Goal: Information Seeking & Learning: Learn about a topic

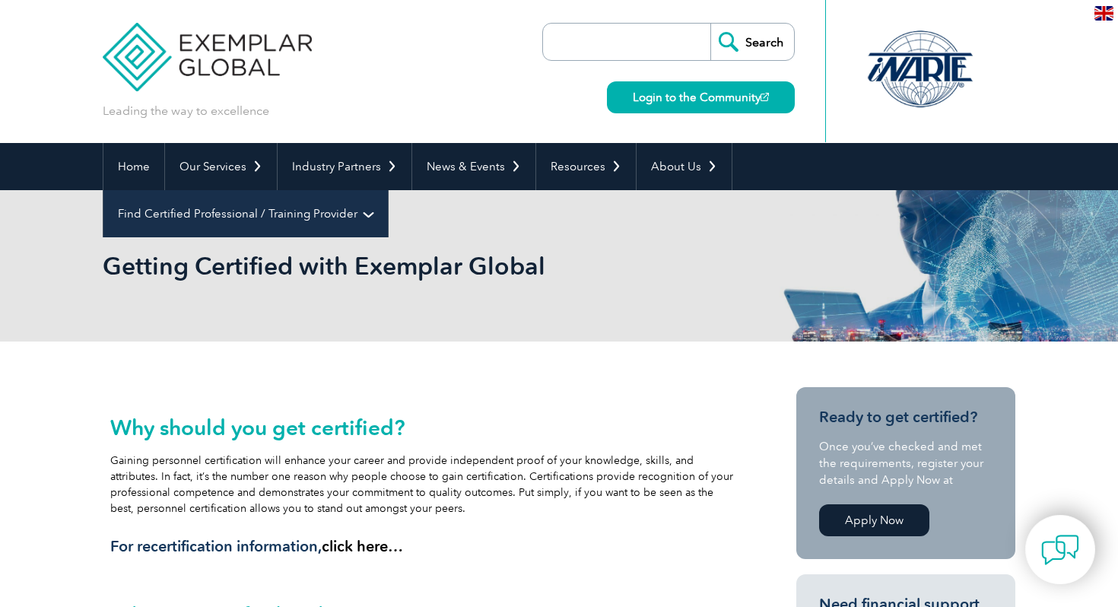
click at [388, 190] on link "Find Certified Professional / Training Provider" at bounding box center [245, 213] width 284 height 47
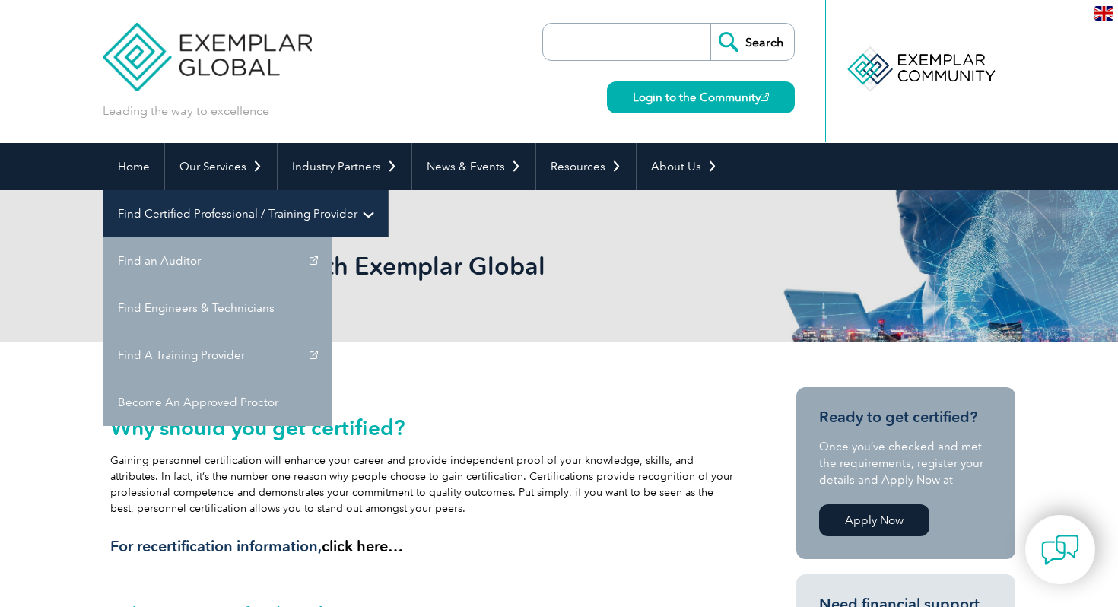
click at [388, 190] on link "Find Certified Professional / Training Provider" at bounding box center [245, 213] width 284 height 47
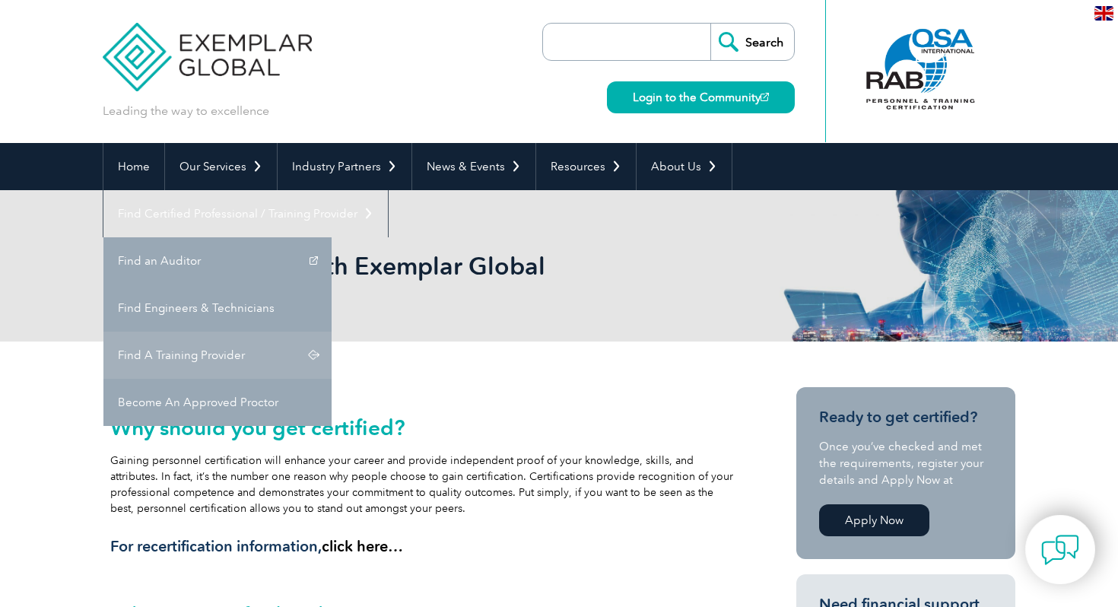
click at [332, 332] on link "Find A Training Provider" at bounding box center [217, 355] width 228 height 47
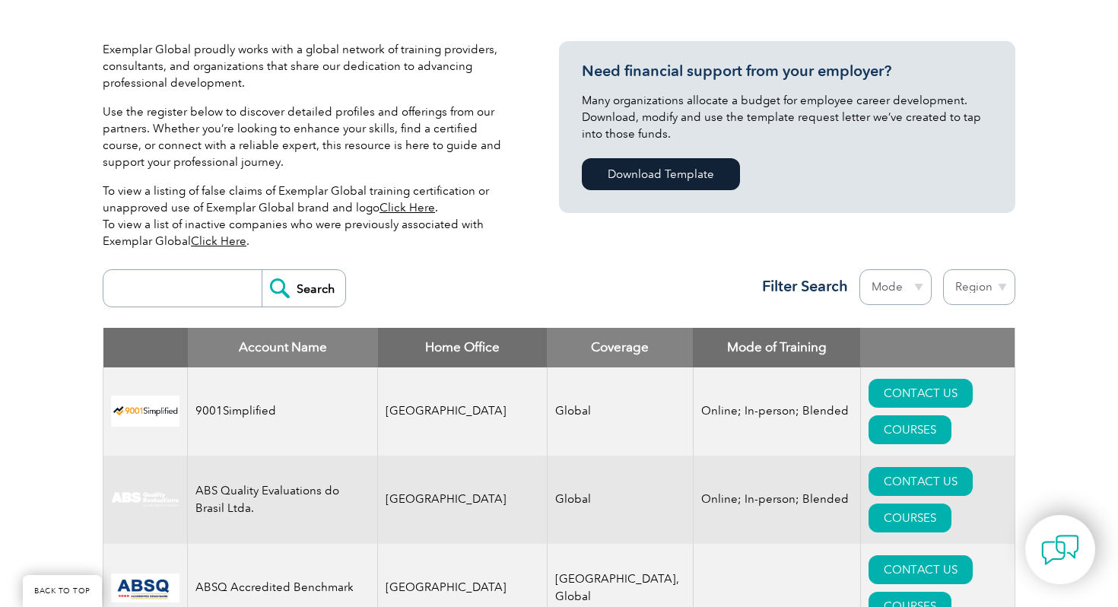
scroll to position [347, 0]
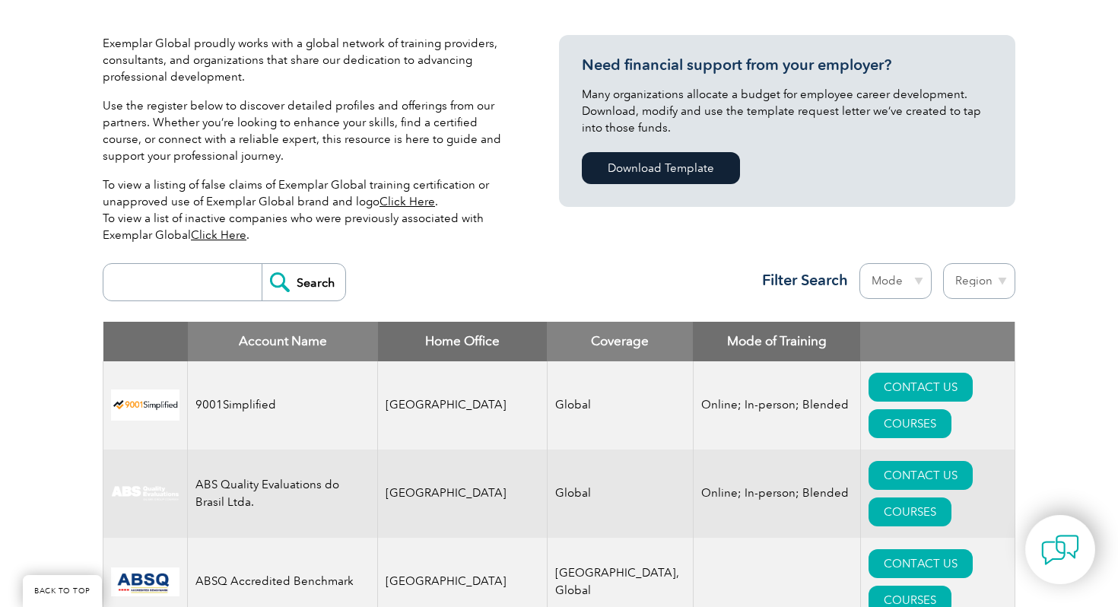
click at [200, 287] on input "search" at bounding box center [186, 282] width 151 height 36
type input "LMS"
click at [262, 264] on input "Search" at bounding box center [304, 282] width 84 height 36
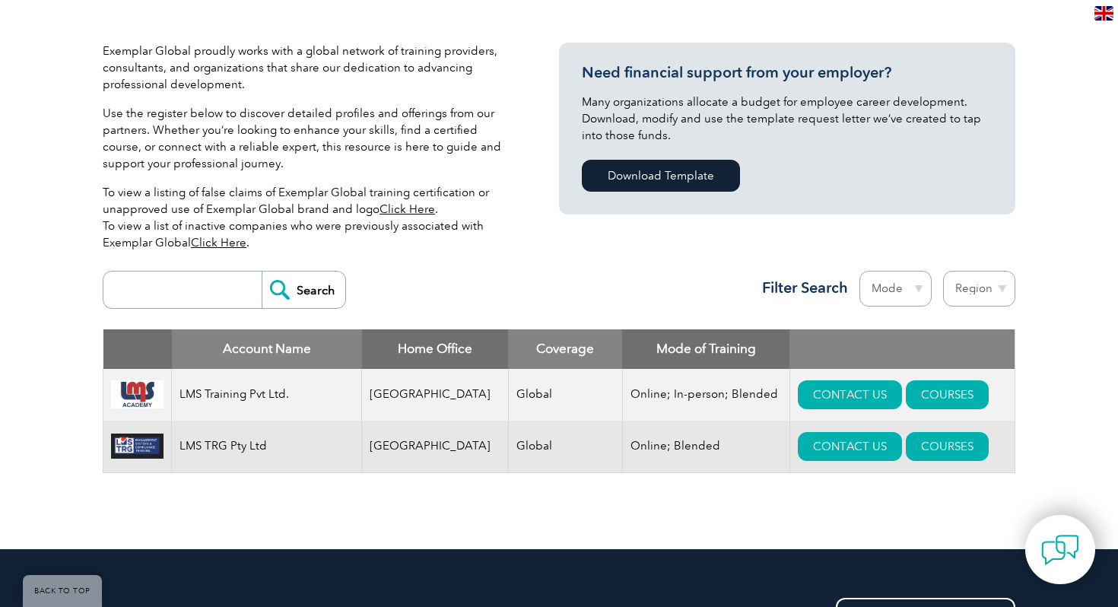
scroll to position [354, 0]
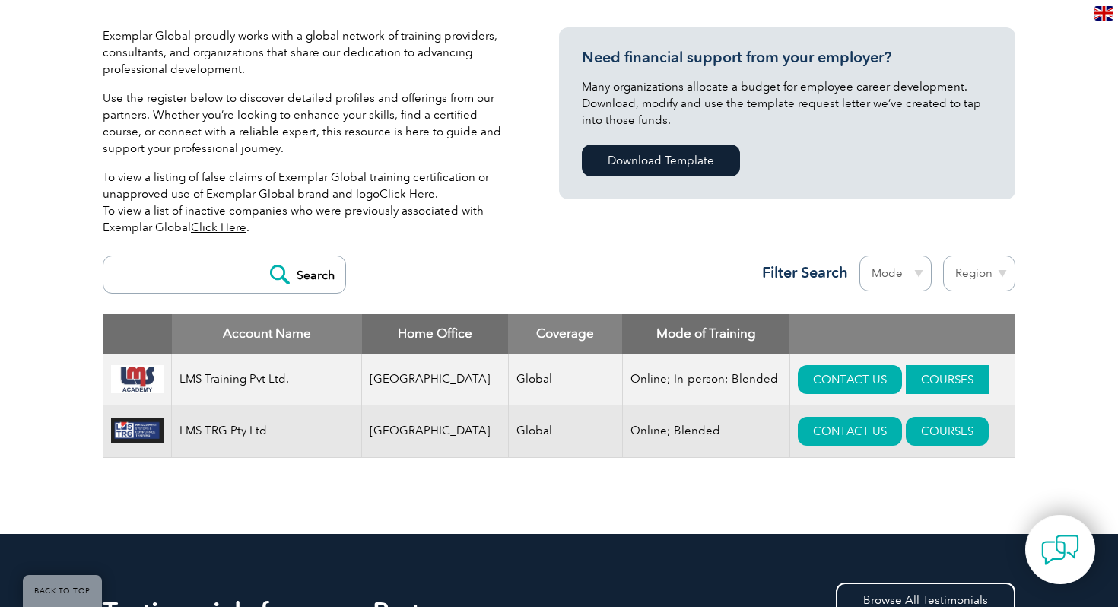
click at [949, 379] on link "COURSES" at bounding box center [947, 379] width 83 height 29
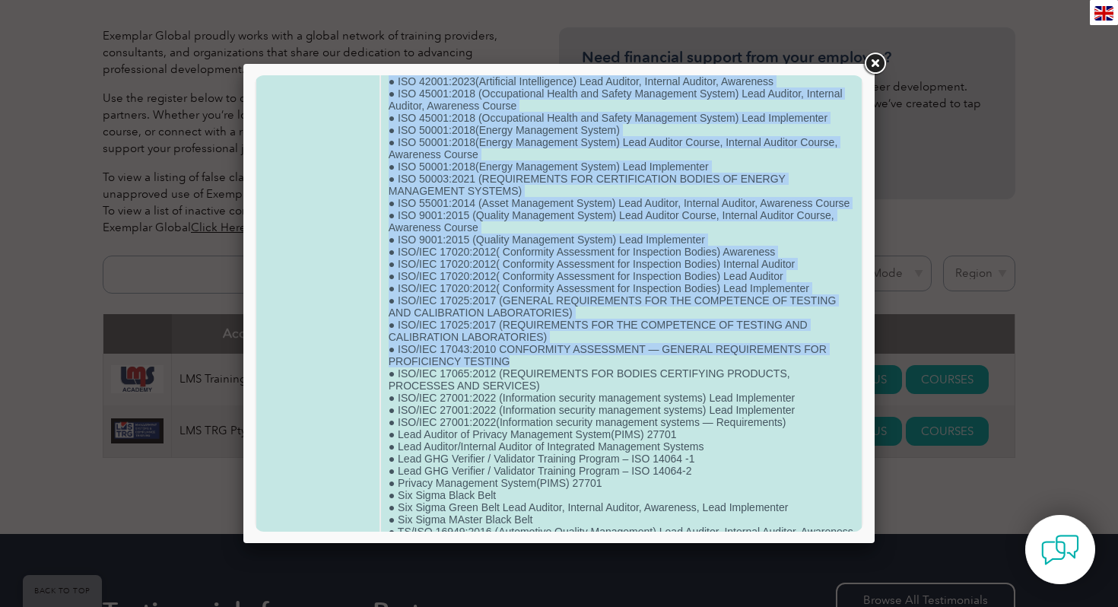
scroll to position [912, 0]
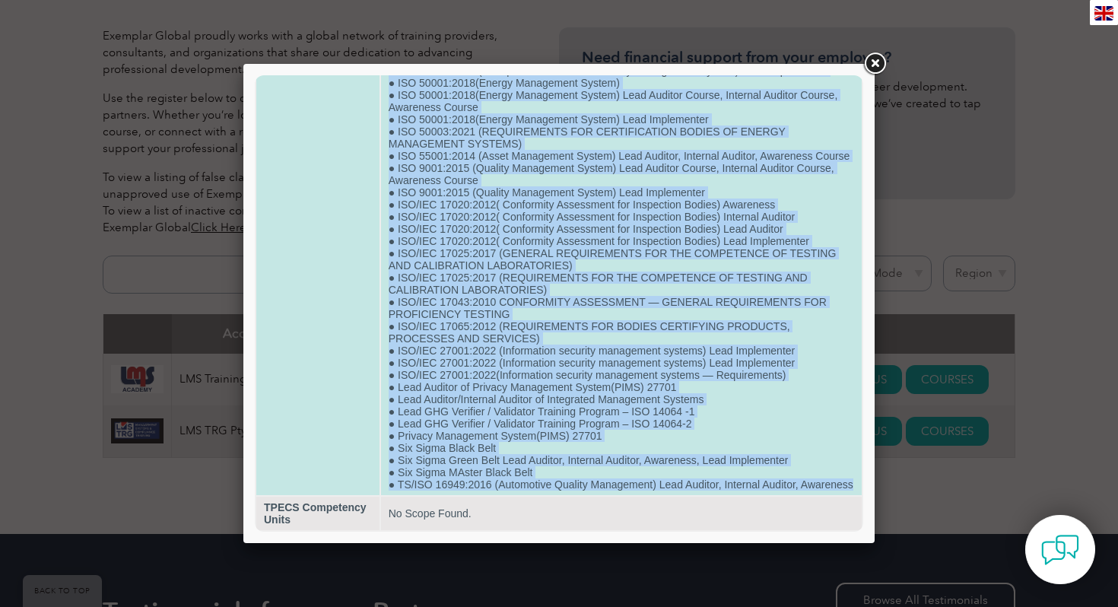
drag, startPoint x: 392, startPoint y: 138, endPoint x: 507, endPoint y: 481, distance: 361.1
copy td "● FSC (Forest Stewardship Council) Lead Auditor, Internal auditor, Lead Impleme…"
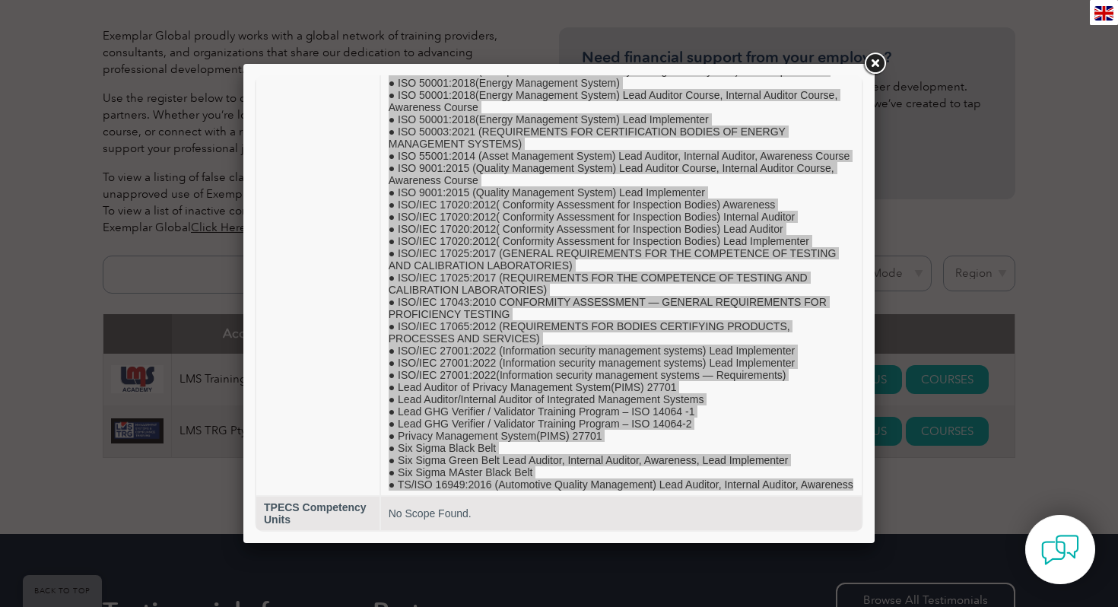
drag, startPoint x: 995, startPoint y: 110, endPoint x: 953, endPoint y: 103, distance: 43.3
click at [995, 110] on div at bounding box center [559, 303] width 1118 height 607
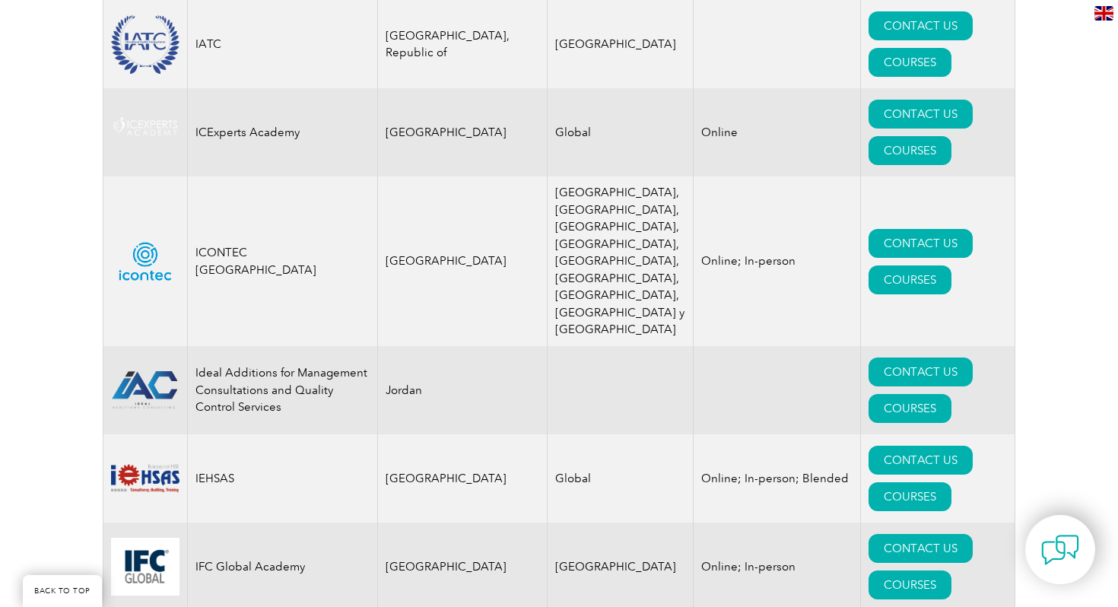
scroll to position [10316, 0]
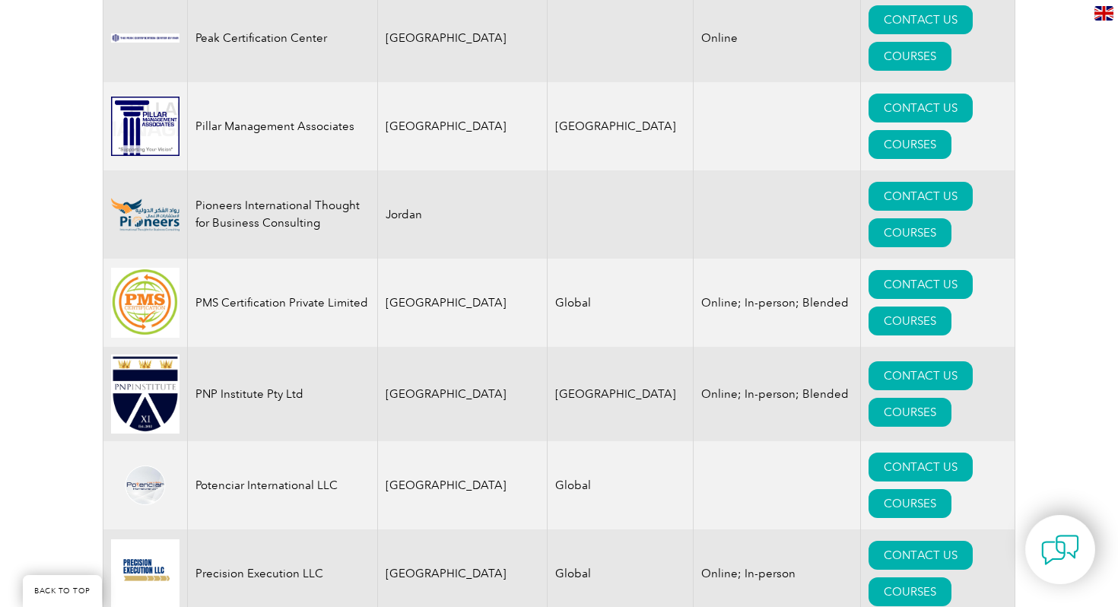
scroll to position [17884, 0]
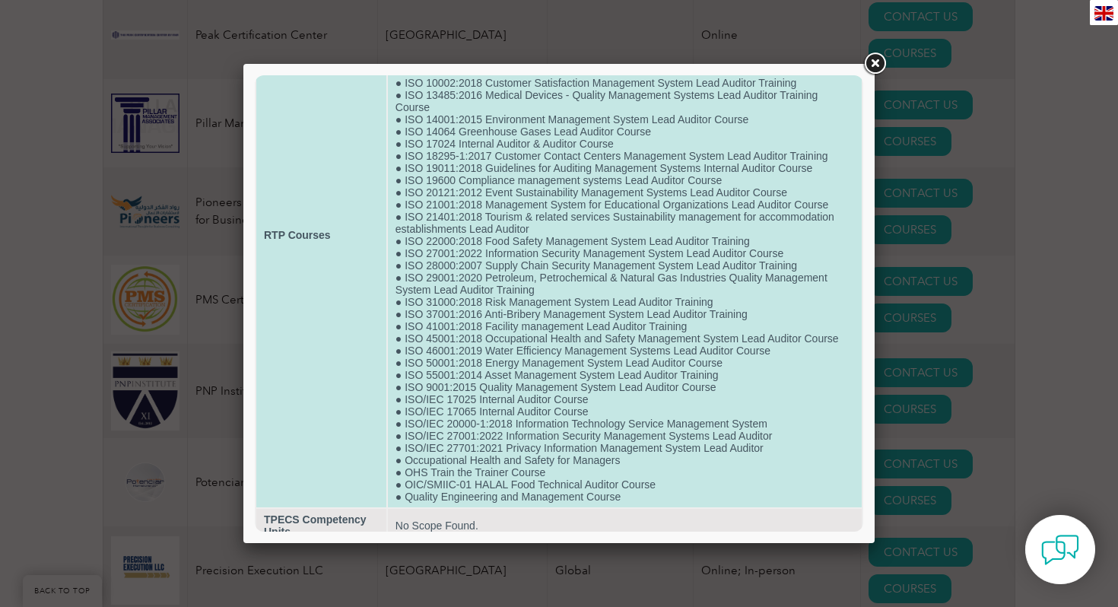
scroll to position [214, 0]
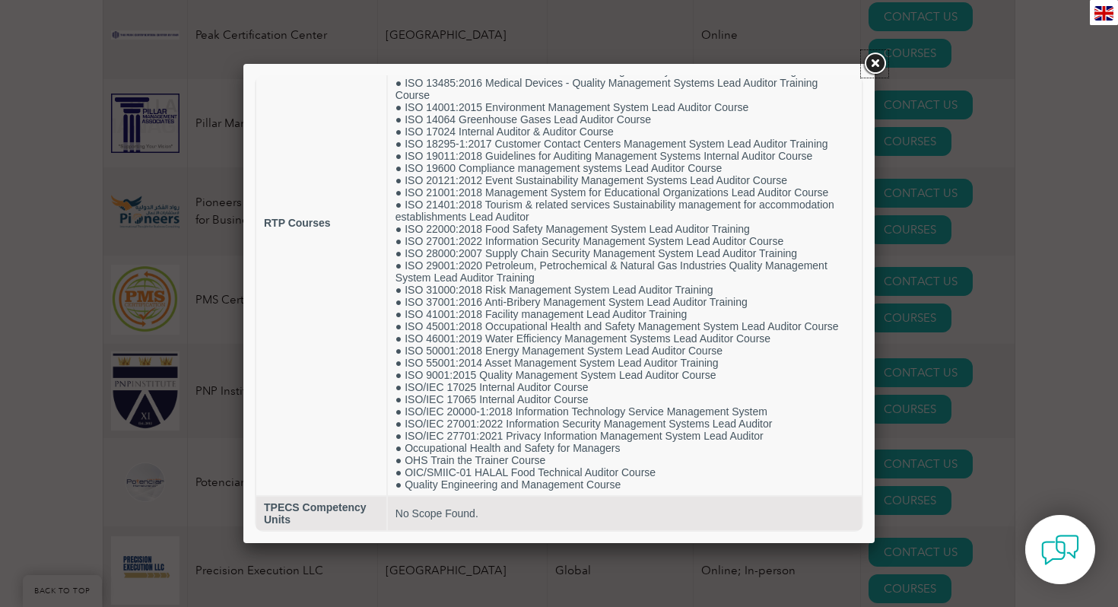
drag, startPoint x: 878, startPoint y: 59, endPoint x: 814, endPoint y: 111, distance: 82.2
click at [878, 59] on link at bounding box center [874, 63] width 27 height 27
